Goal: Find specific page/section: Find specific page/section

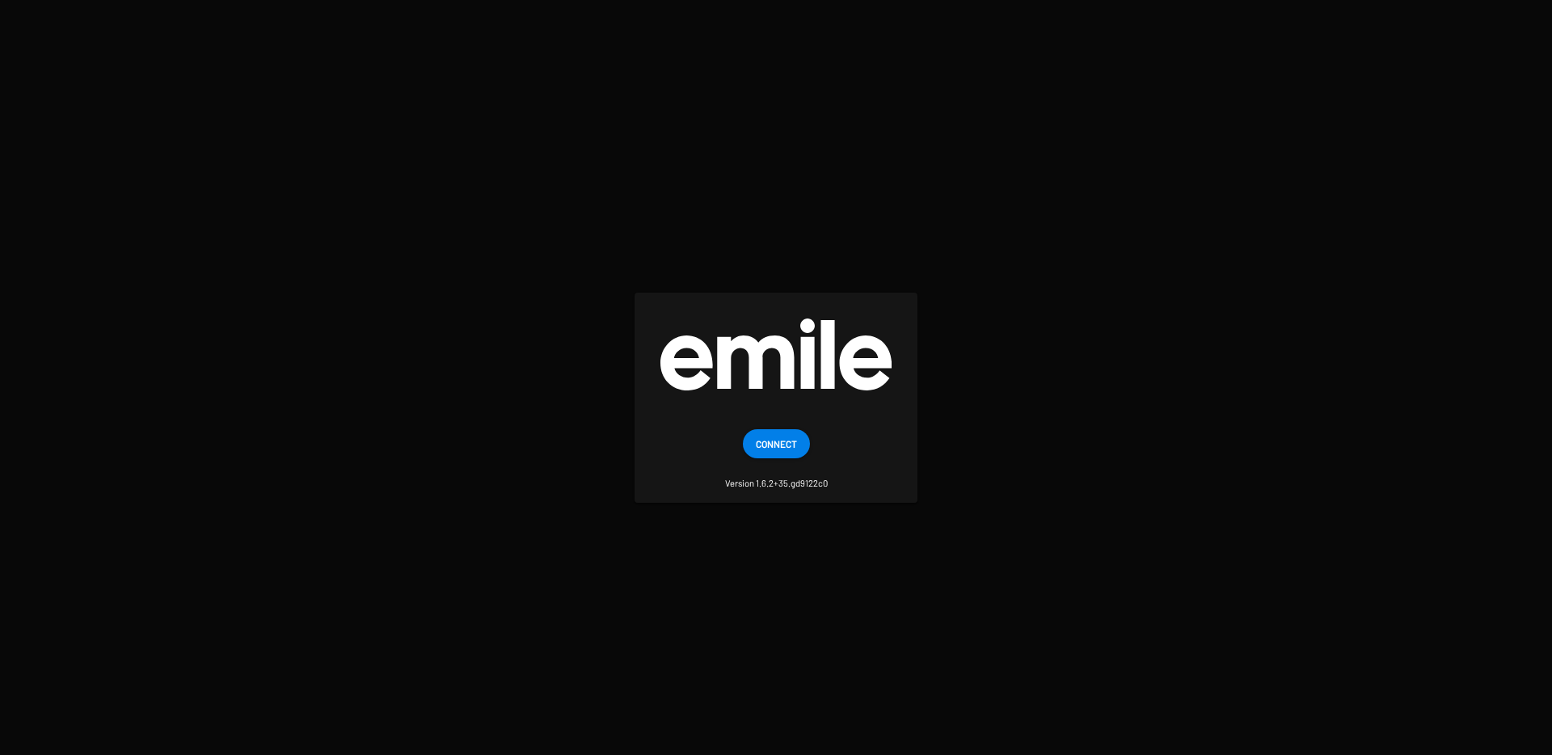
click at [784, 443] on span "Connect" at bounding box center [776, 443] width 41 height 29
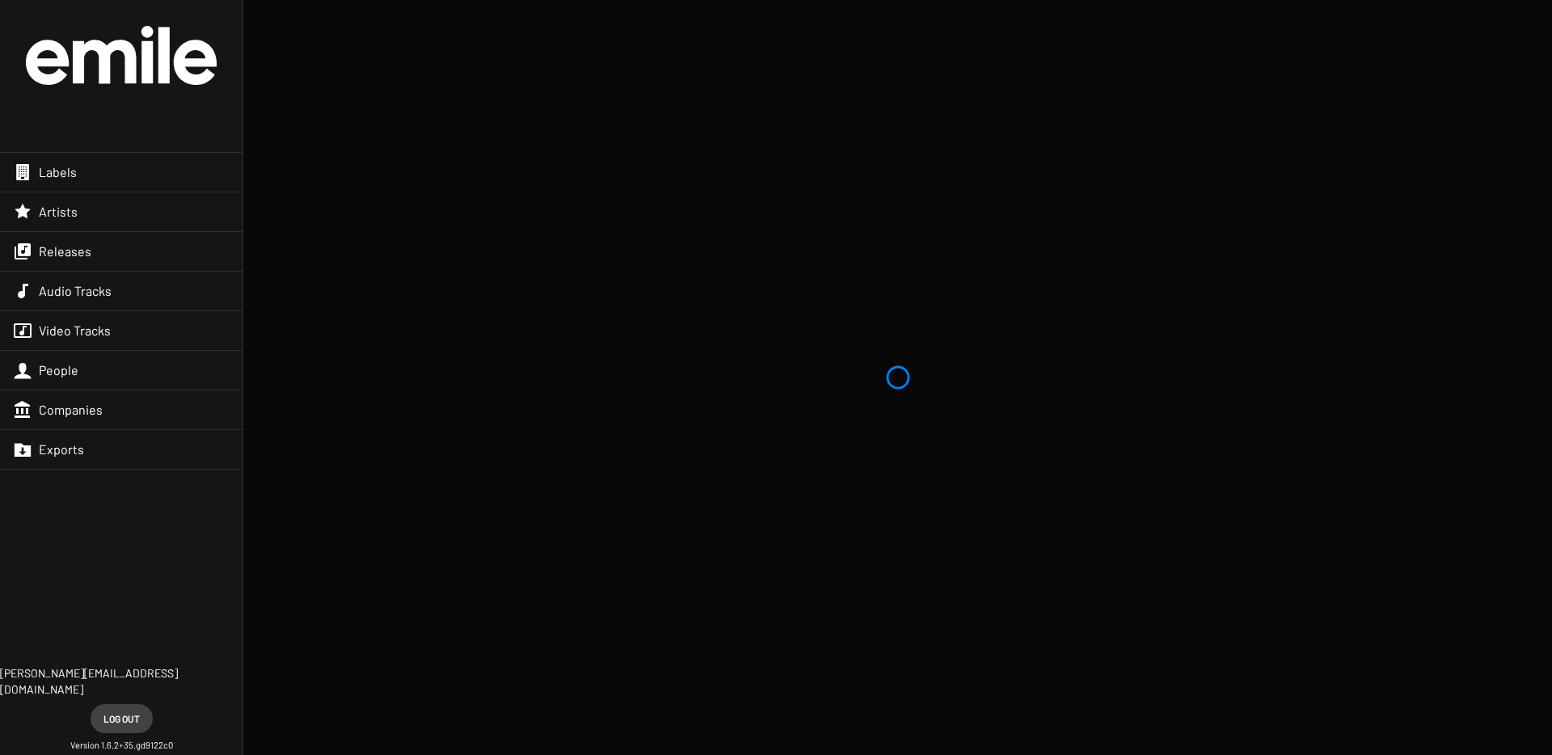
click at [71, 251] on span "Releases" at bounding box center [65, 251] width 53 height 16
